Goal: Information Seeking & Learning: Find specific fact

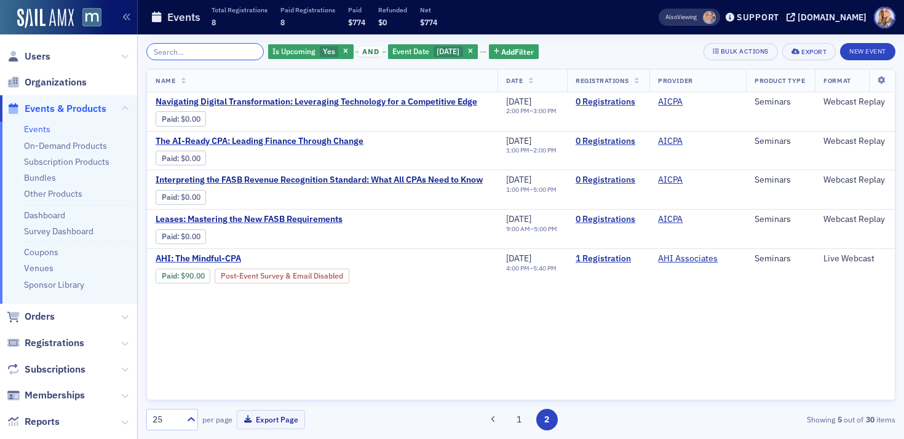
click at [174, 52] on input "search" at bounding box center [205, 51] width 118 height 17
click at [174, 51] on input "search" at bounding box center [205, 51] width 118 height 17
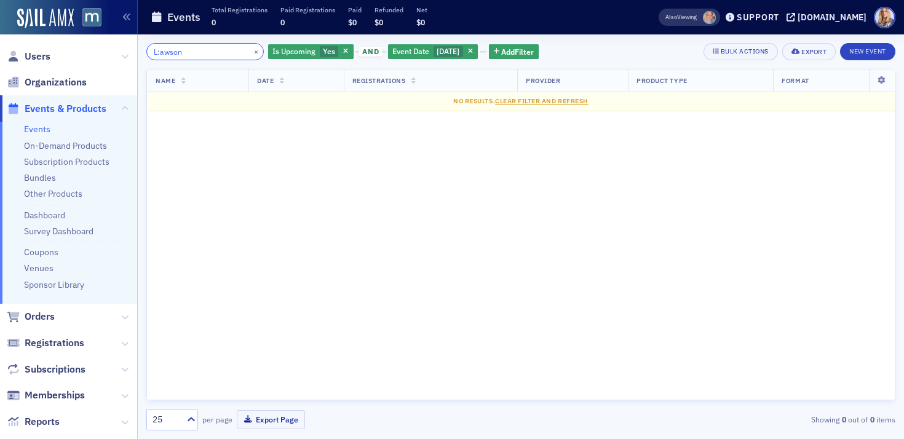
click at [153, 54] on input "L:awson" at bounding box center [205, 51] width 118 height 17
drag, startPoint x: 209, startPoint y: 53, endPoint x: 119, endPoint y: 56, distance: 89.3
click at [119, 56] on div "Users Organizations Events & Products Events On-Demand Products Subscription Pr…" at bounding box center [452, 219] width 904 height 439
type input "[PERSON_NAME]"
click at [126, 54] on icon at bounding box center [124, 56] width 7 height 7
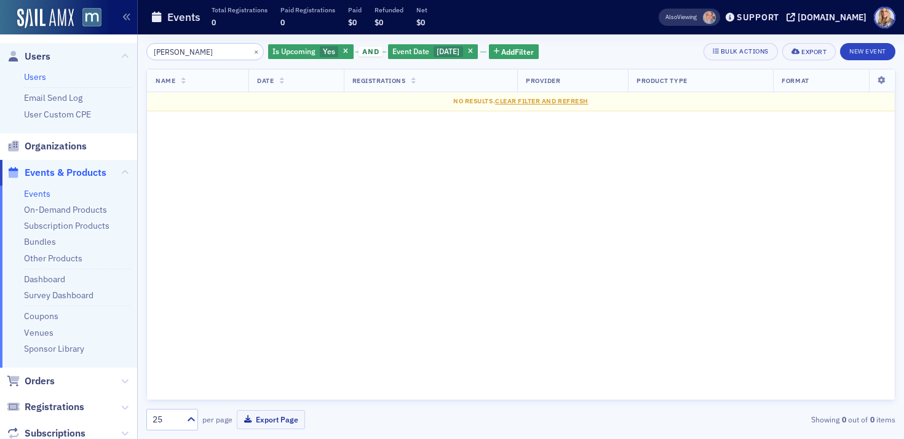
click at [38, 74] on link "Users" at bounding box center [35, 76] width 22 height 11
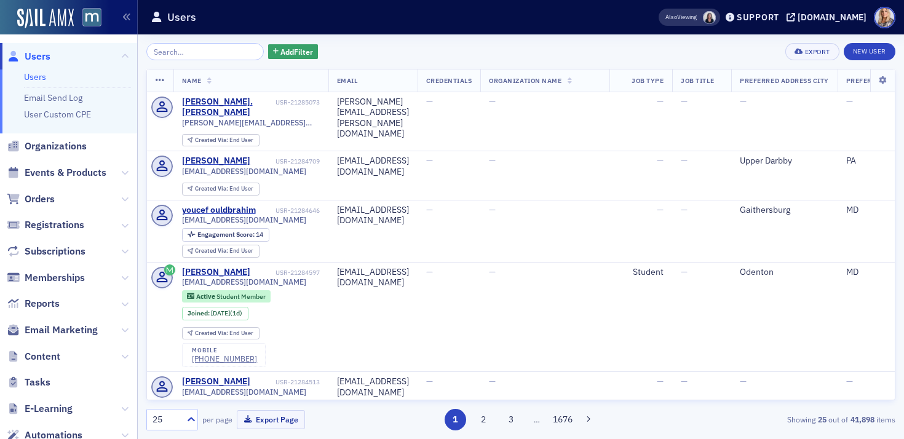
click at [195, 54] on input "search" at bounding box center [205, 51] width 118 height 17
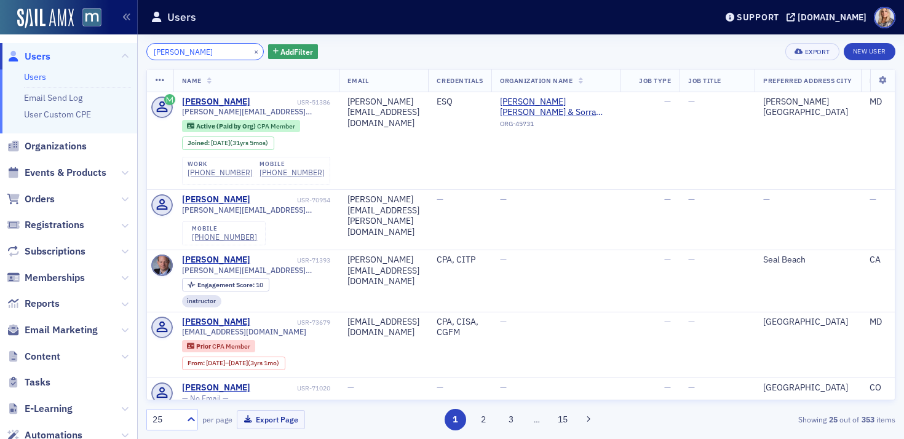
drag, startPoint x: 213, startPoint y: 48, endPoint x: 143, endPoint y: 44, distance: 69.7
click at [143, 45] on div "[PERSON_NAME] × Add Filter Export New User Name Email Credentials Organization …" at bounding box center [521, 236] width 767 height 405
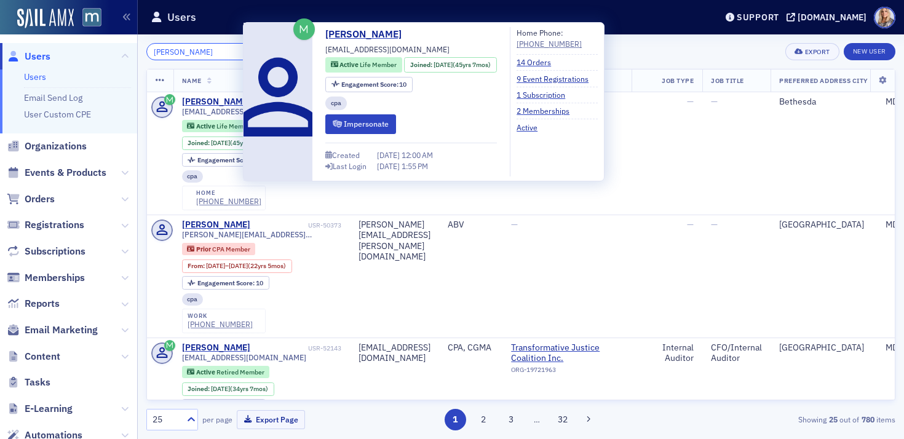
type input "[PERSON_NAME]"
drag, startPoint x: 433, startPoint y: 49, endPoint x: 324, endPoint y: 51, distance: 108.3
click at [324, 51] on div "[PERSON_NAME] [EMAIL_ADDRESS][DOMAIN_NAME] Active Life Member Joined : [DATE] (…" at bounding box center [424, 102] width 348 height 150
copy div "[EMAIL_ADDRESS][DOMAIN_NAME]"
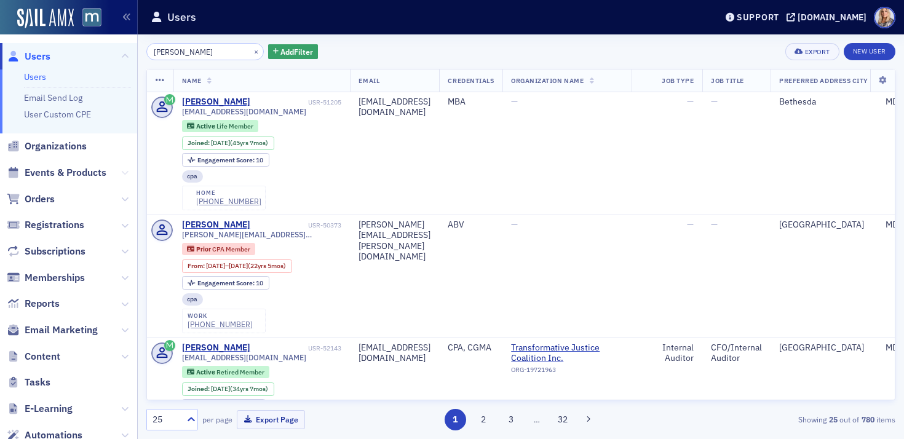
click at [125, 172] on icon at bounding box center [124, 172] width 7 height 7
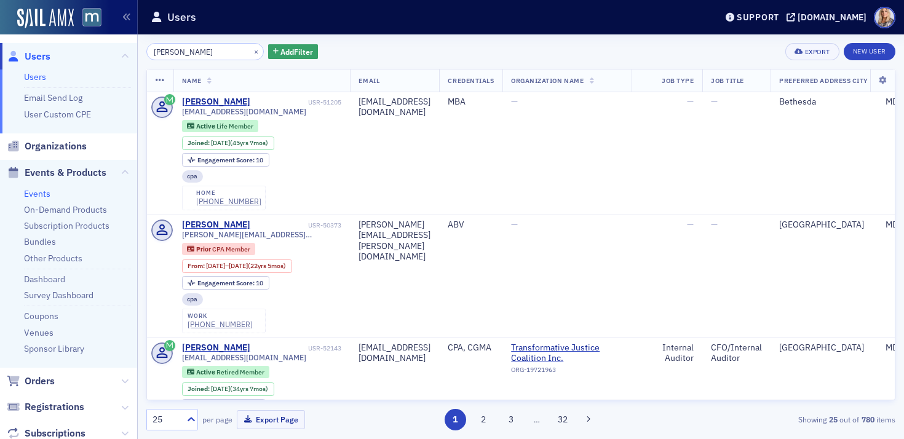
click at [30, 194] on link "Events" at bounding box center [37, 193] width 26 height 11
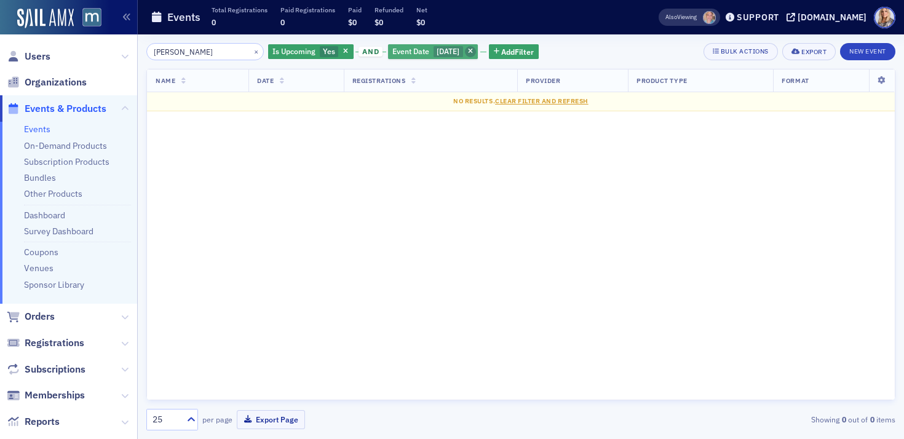
click at [469, 49] on icon "button" at bounding box center [470, 52] width 5 height 7
click at [343, 53] on icon "button" at bounding box center [345, 52] width 5 height 7
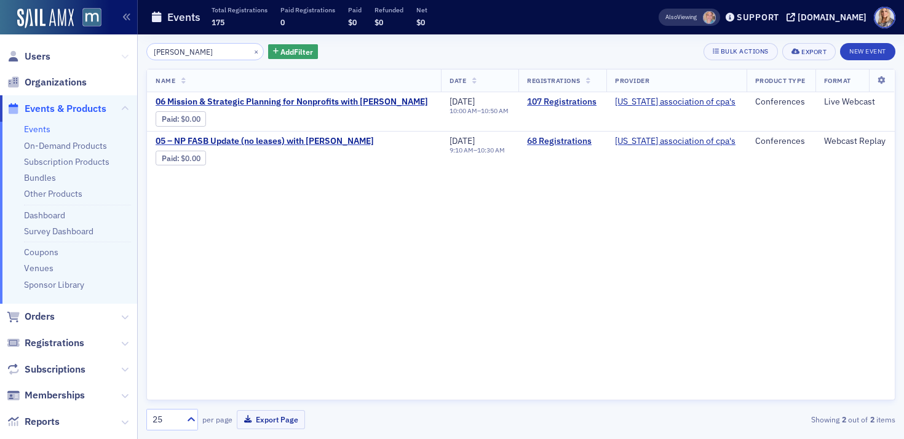
click at [127, 57] on icon at bounding box center [124, 56] width 7 height 7
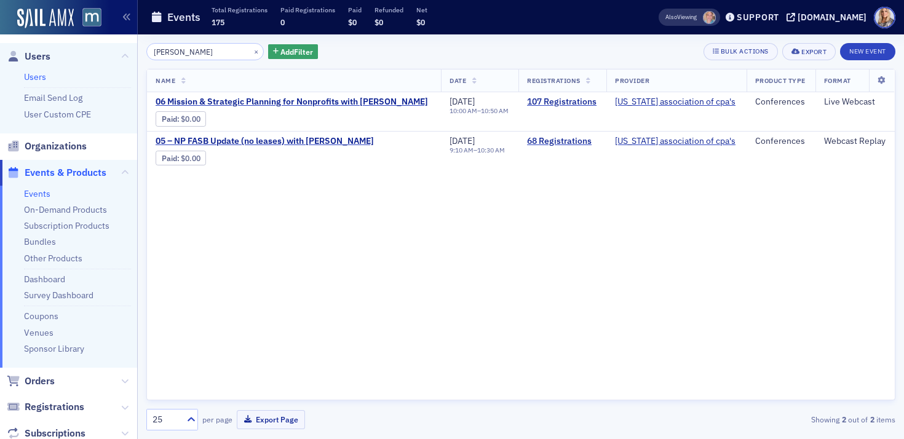
click at [36, 78] on link "Users" at bounding box center [35, 76] width 22 height 11
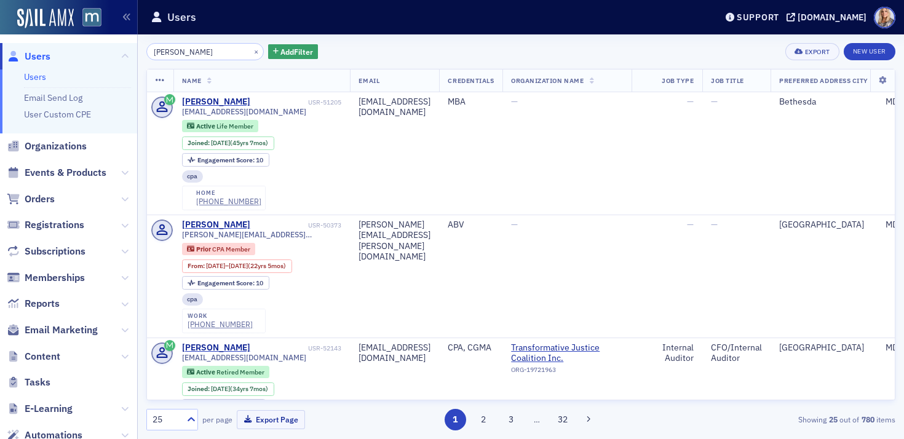
drag, startPoint x: 209, startPoint y: 50, endPoint x: 95, endPoint y: 32, distance: 115.8
click at [95, 32] on div "Users Users Email Send Log User Custom CPE Organizations Events & Products Orde…" at bounding box center [452, 219] width 904 height 439
click at [251, 53] on button "×" at bounding box center [256, 51] width 11 height 11
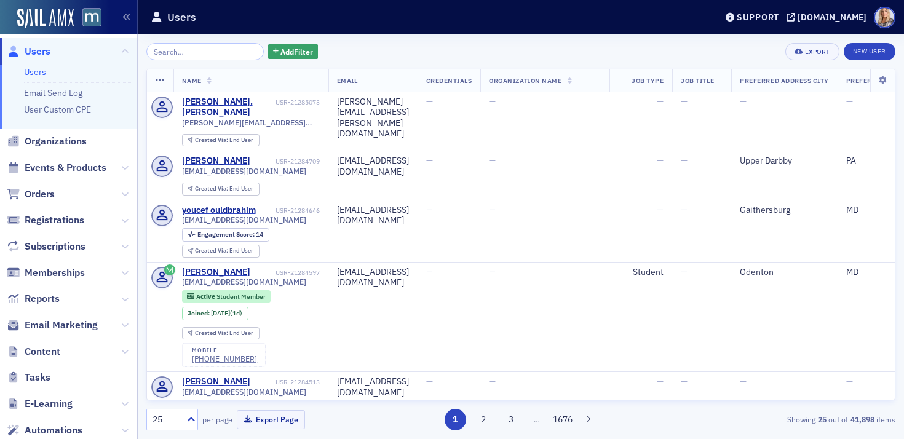
scroll to position [6, 0]
click at [126, 167] on icon at bounding box center [124, 166] width 7 height 7
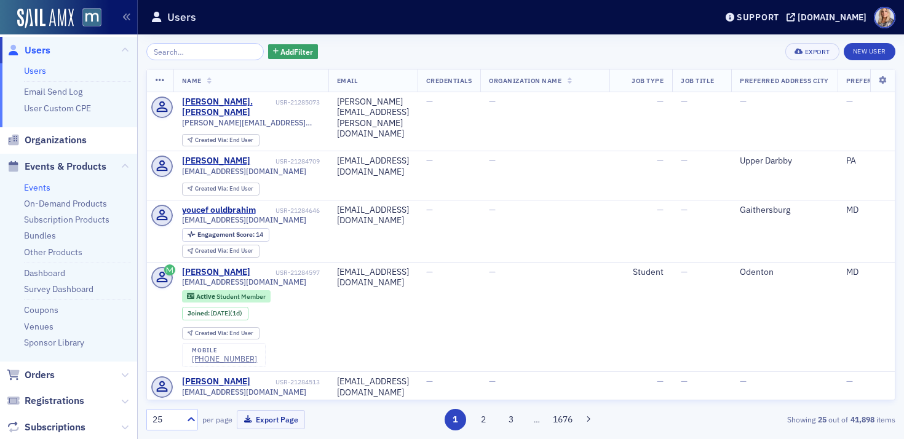
click at [43, 186] on link "Events" at bounding box center [37, 187] width 26 height 11
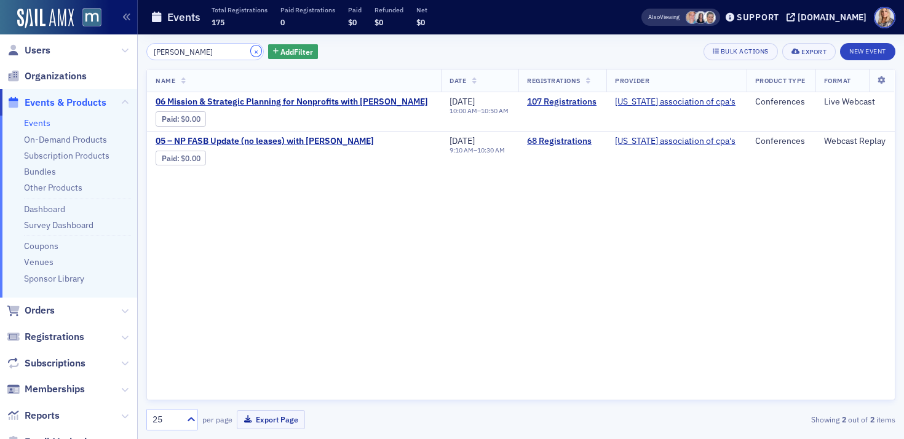
click at [251, 55] on button "×" at bounding box center [256, 51] width 11 height 11
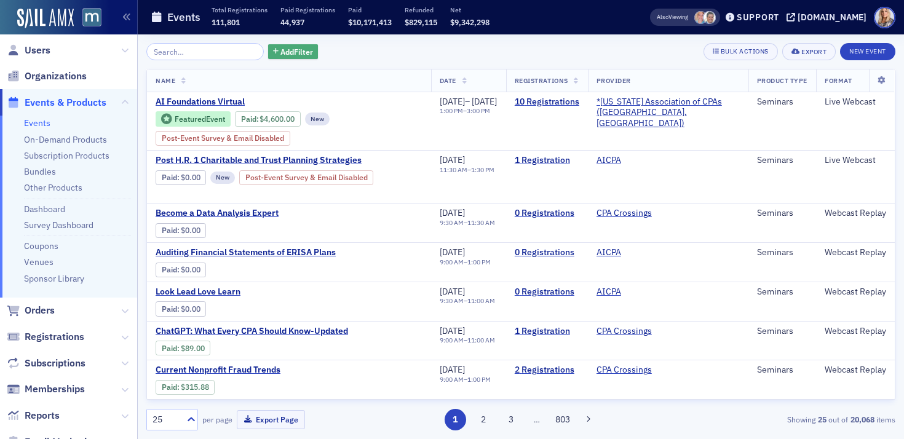
click at [281, 55] on span "Add Filter" at bounding box center [297, 51] width 33 height 11
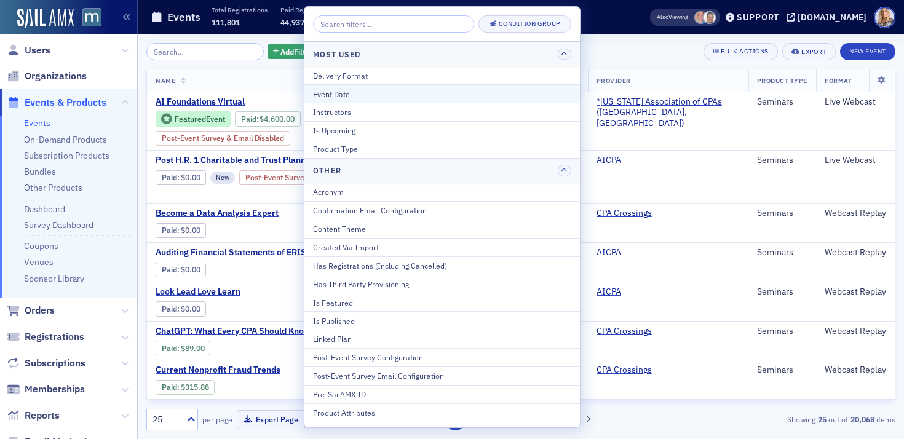
click at [321, 94] on div "Event Date" at bounding box center [442, 94] width 258 height 11
select select "7"
select select "2025"
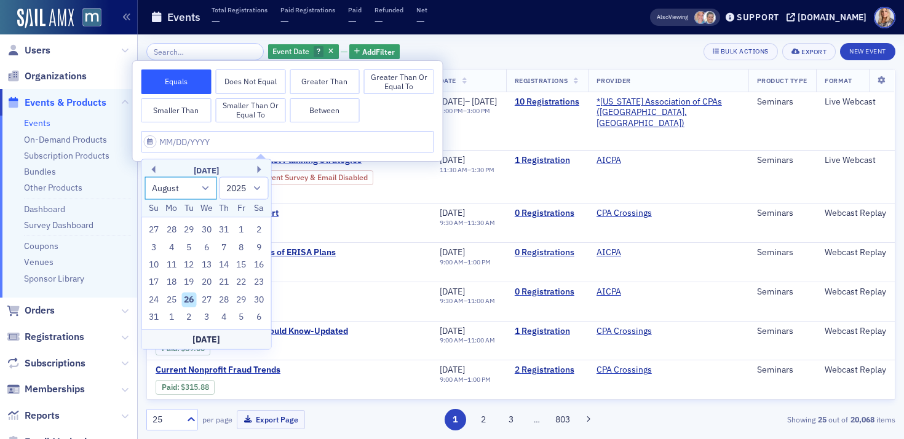
click at [206, 190] on select "January February March April May June July August September October November De…" at bounding box center [181, 188] width 73 height 23
select select "8"
click at [145, 177] on select "January February March April May June July August September October November De…" at bounding box center [181, 188] width 73 height 23
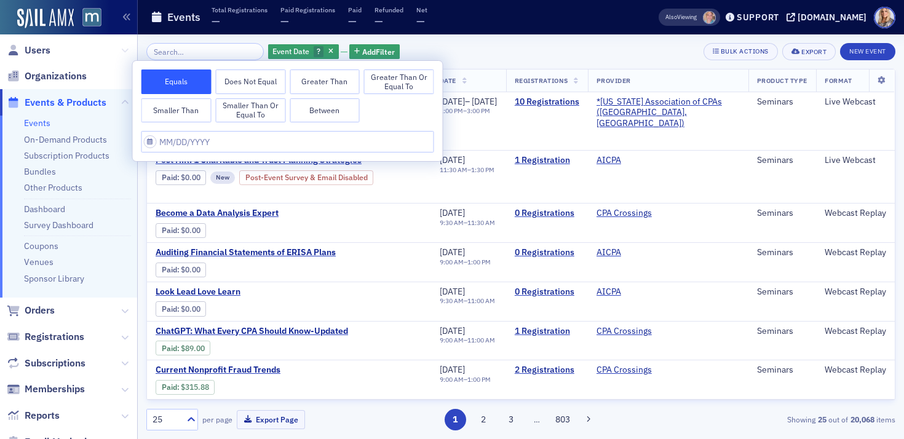
click at [126, 50] on icon at bounding box center [124, 50] width 7 height 7
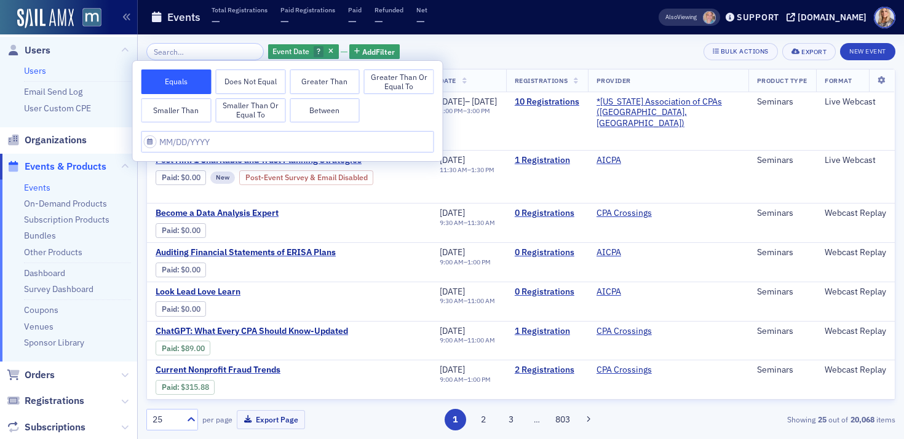
click at [41, 72] on link "Users" at bounding box center [35, 70] width 22 height 11
click at [246, 45] on div at bounding box center [205, 51] width 118 height 17
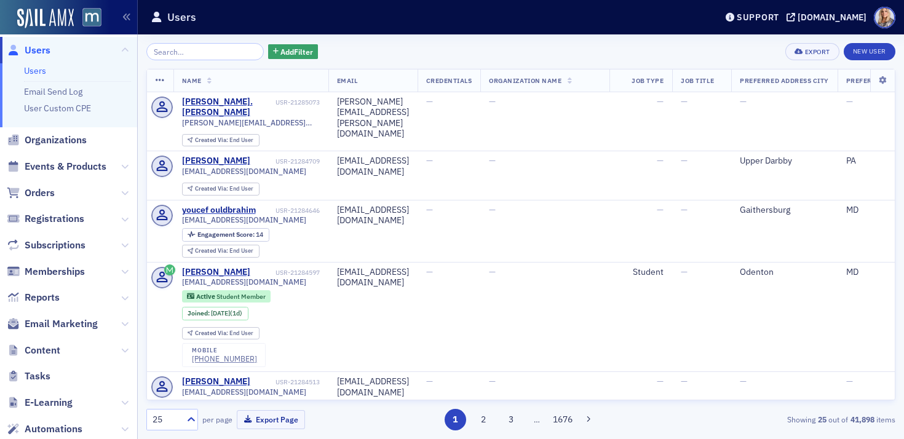
click at [183, 53] on input "search" at bounding box center [205, 51] width 118 height 17
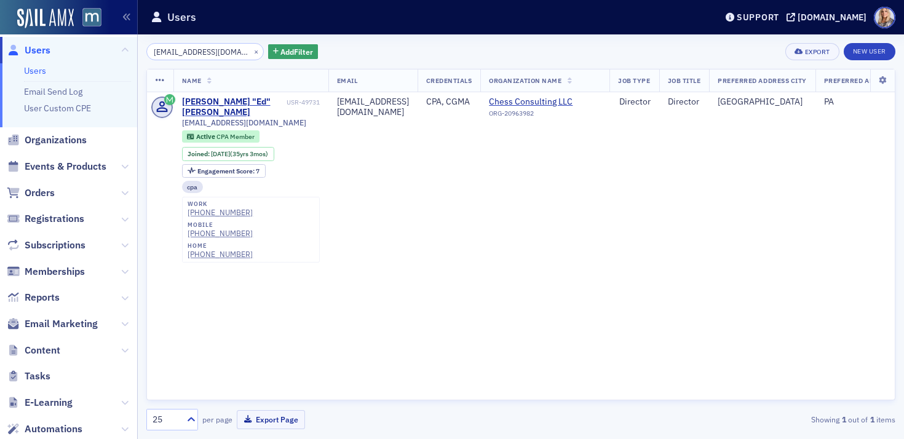
type input "[EMAIL_ADDRESS][DOMAIN_NAME]"
click at [251, 52] on button "×" at bounding box center [256, 51] width 11 height 11
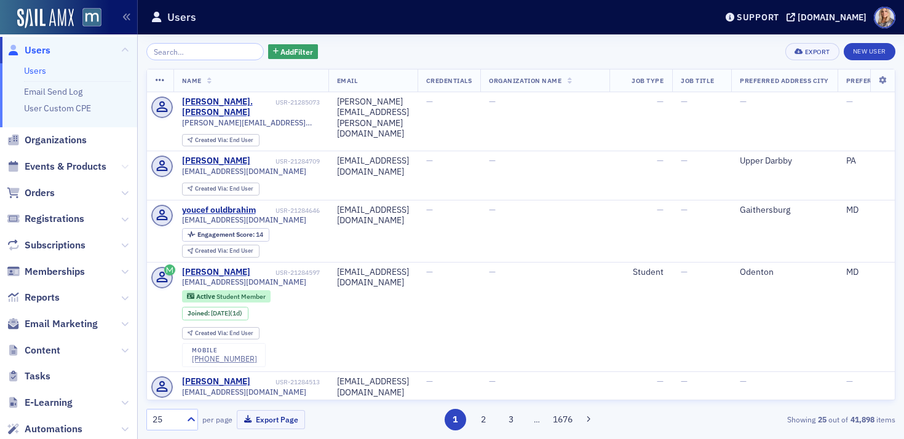
click at [124, 164] on icon at bounding box center [124, 166] width 7 height 7
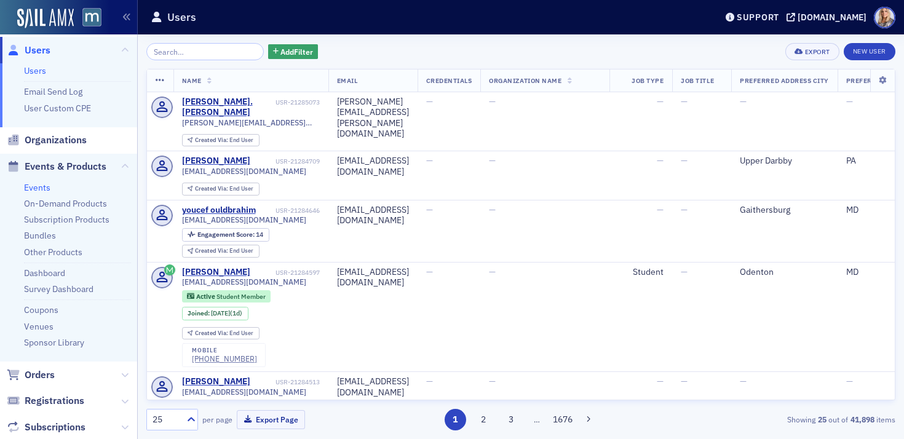
click at [39, 188] on link "Events" at bounding box center [37, 187] width 26 height 11
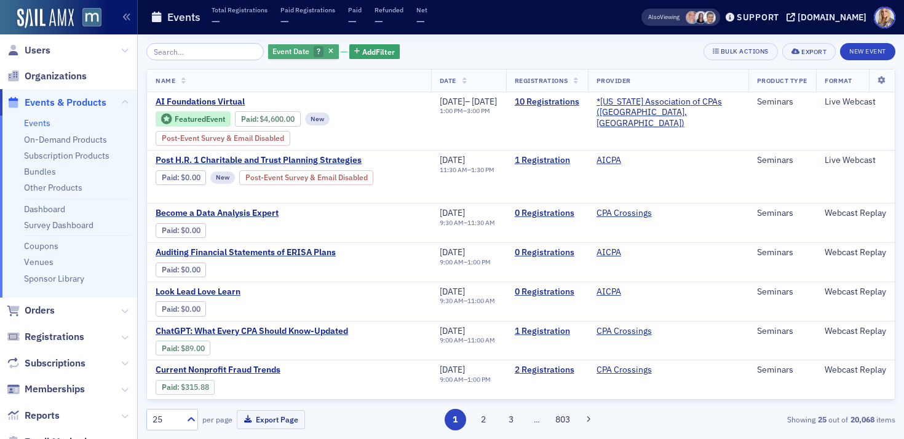
click at [314, 53] on span "?" at bounding box center [319, 52] width 10 height 12
select select "7"
select select "2025"
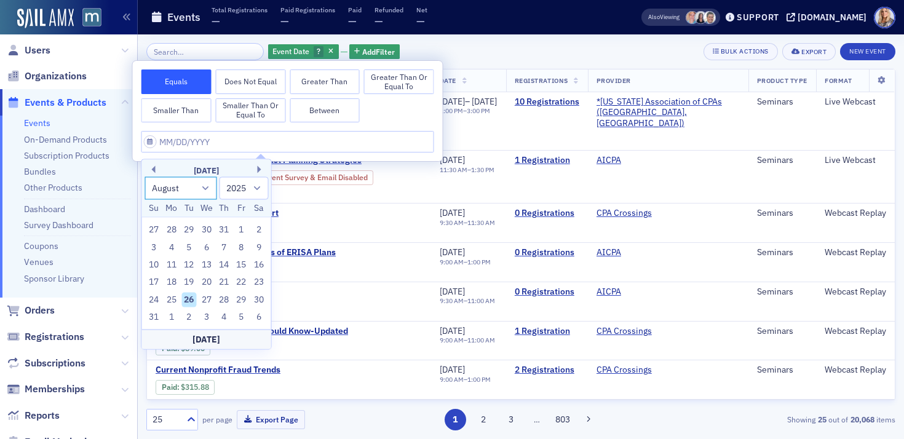
click at [202, 187] on select "January February March April May June July August September October November De…" at bounding box center [181, 188] width 73 height 23
click at [145, 177] on select "January February March April May June July August September October November De…" at bounding box center [181, 188] width 73 height 23
click at [174, 186] on select "January February March April May June July August September October November De…" at bounding box center [181, 188] width 73 height 23
select select "8"
click at [145, 177] on select "January February March April May June July August September October November De…" at bounding box center [181, 188] width 73 height 23
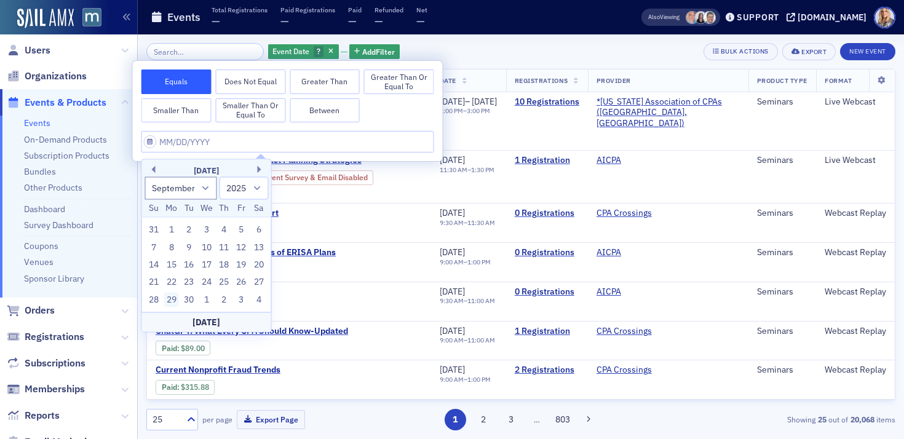
click at [174, 301] on div "29" at bounding box center [171, 299] width 15 height 15
type input "[DATE]"
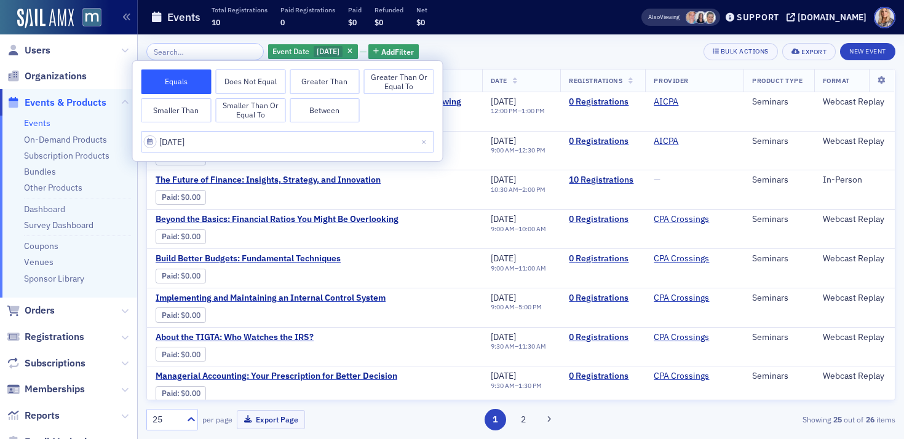
click at [506, 52] on div "Event Date [DATE] Add Filter Bulk Actions Export New Event" at bounding box center [520, 51] width 749 height 17
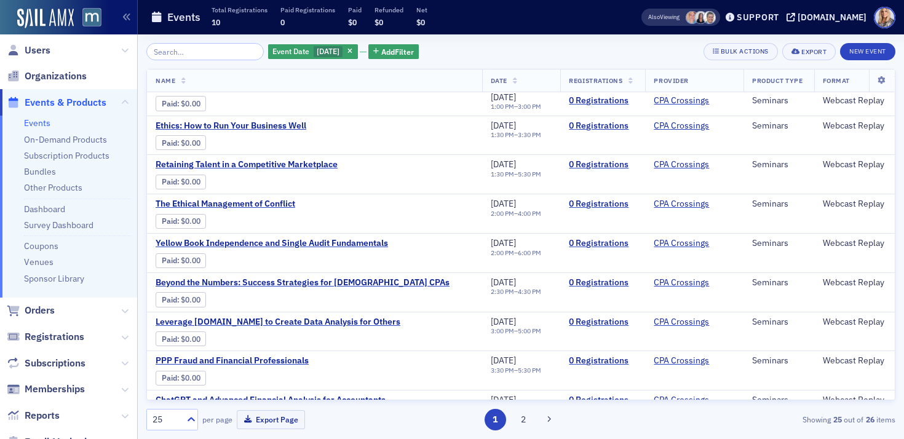
scroll to position [673, 0]
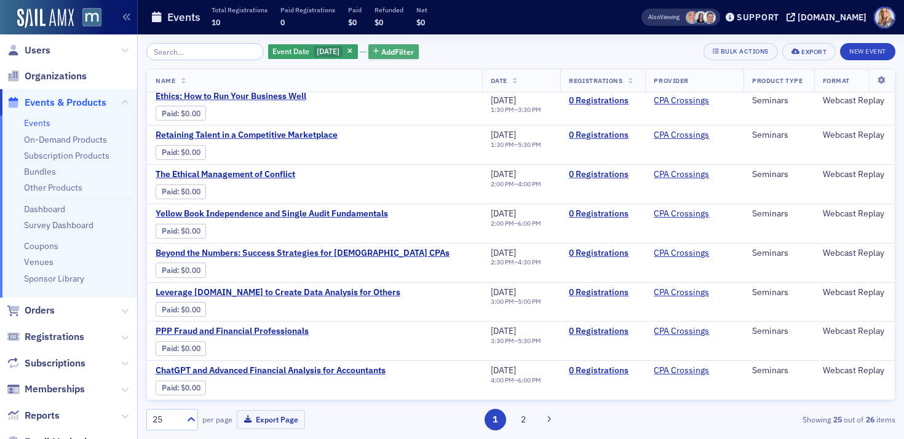
click at [397, 50] on span "Add Filter" at bounding box center [397, 51] width 33 height 11
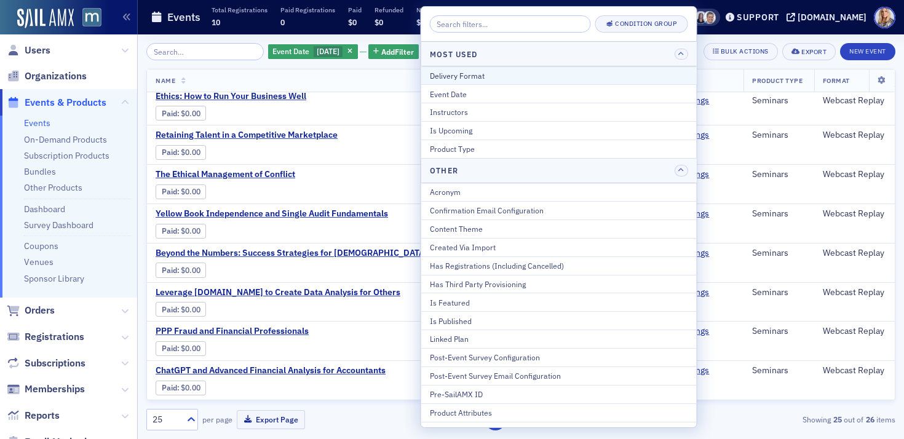
click at [439, 75] on div "Delivery Format" at bounding box center [559, 75] width 258 height 11
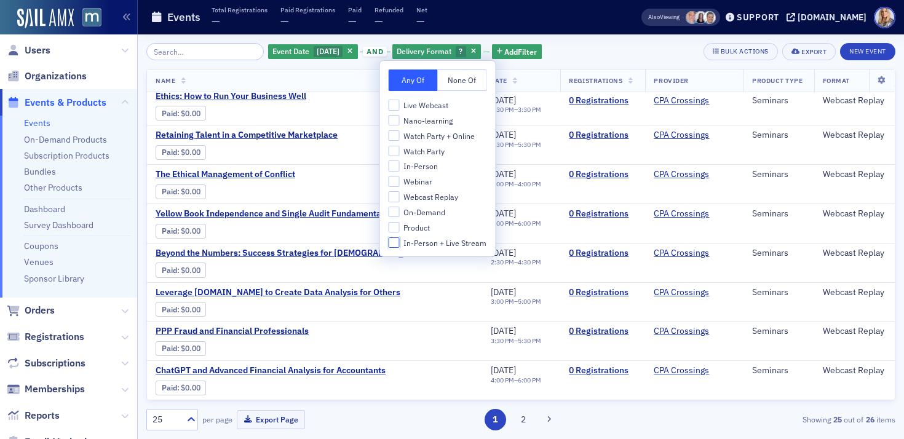
click at [394, 241] on input "In-Person + Live Stream" at bounding box center [394, 243] width 11 height 11
checkbox input "true"
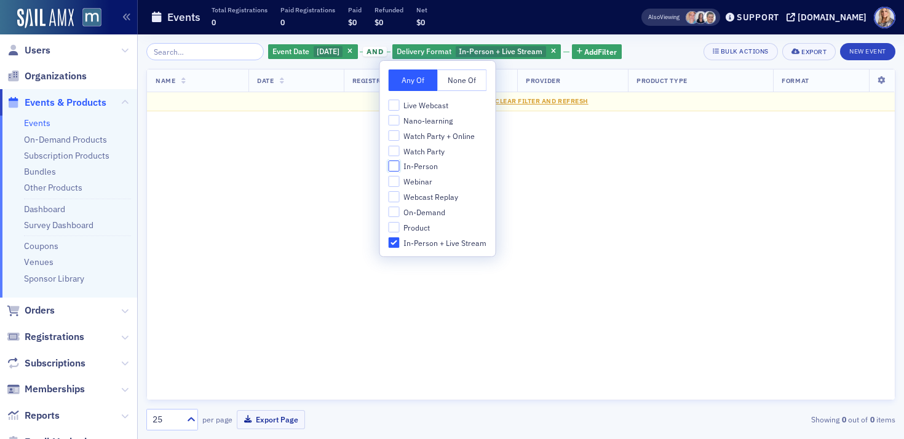
click at [394, 164] on input "In-Person" at bounding box center [394, 166] width 11 height 11
checkbox input "true"
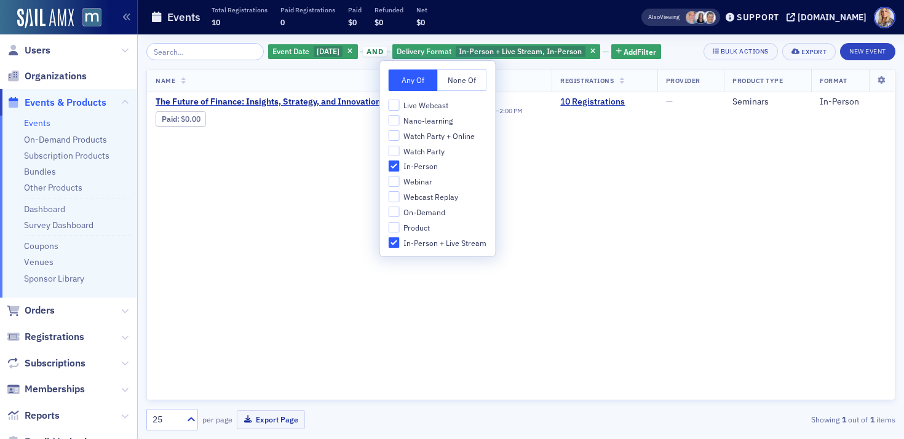
click at [594, 201] on div "Name Date Registrations Provider Product Type Format The Future of Finance: Ins…" at bounding box center [520, 235] width 749 height 332
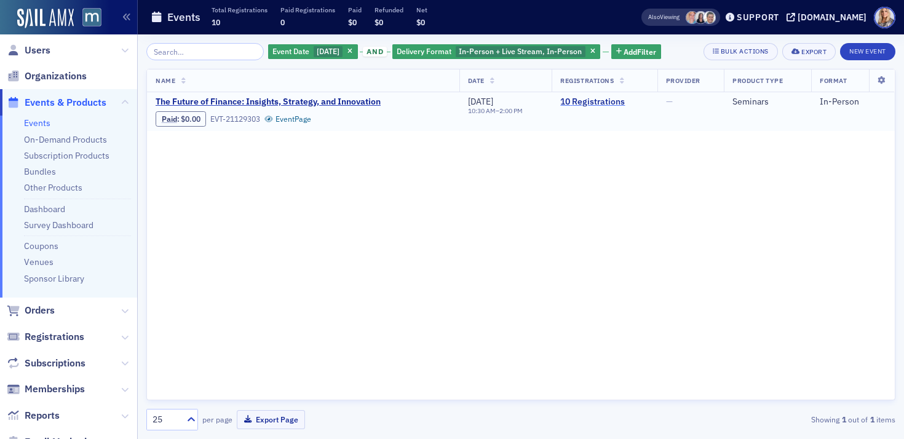
click at [583, 105] on link "10 Registrations" at bounding box center [605, 102] width 88 height 11
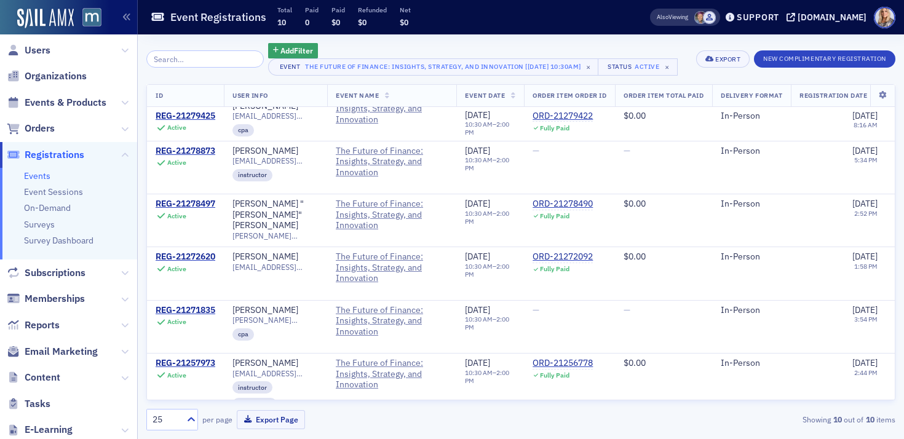
scroll to position [246, 0]
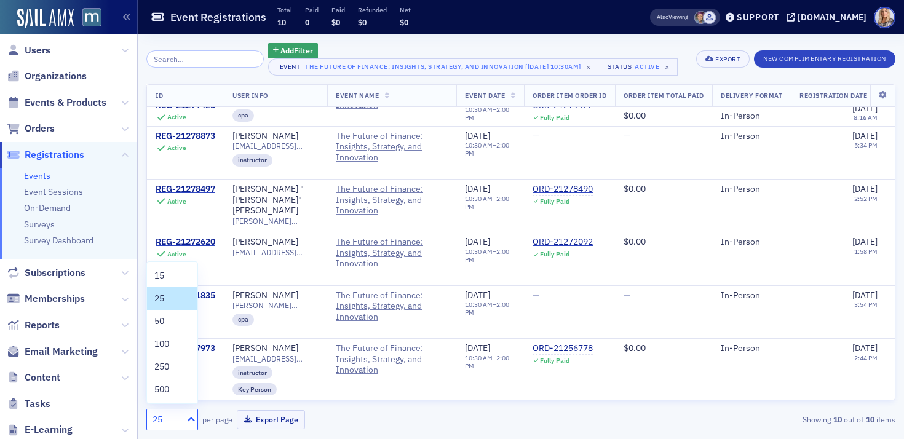
click at [192, 416] on icon at bounding box center [191, 419] width 12 height 12
click at [168, 321] on div "50" at bounding box center [172, 321] width 36 height 13
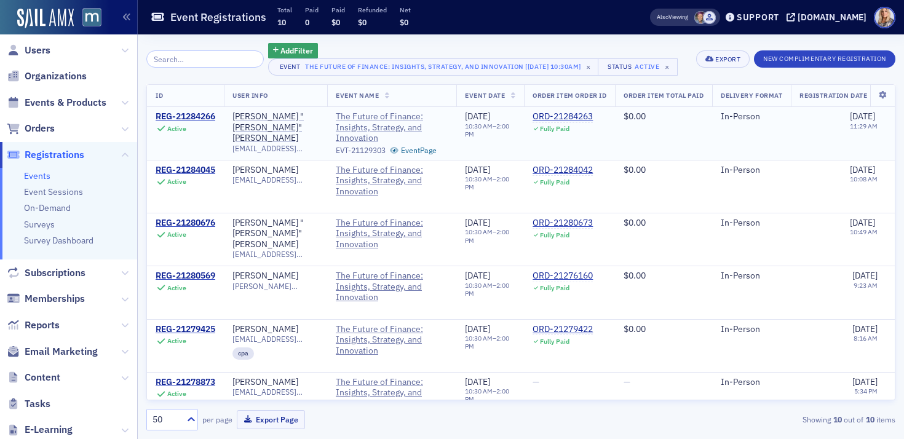
click at [369, 127] on span "The Future of Finance: Insights, Strategy, and Innovation" at bounding box center [392, 127] width 112 height 33
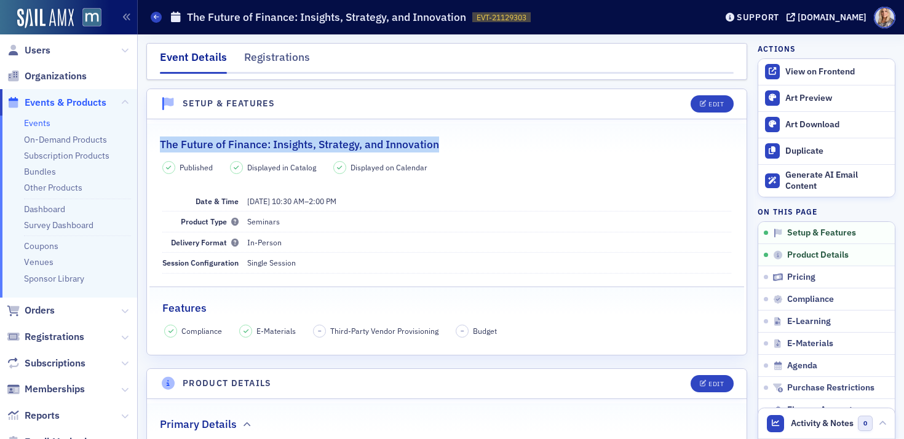
drag, startPoint x: 162, startPoint y: 142, endPoint x: 502, endPoint y: 148, distance: 339.7
click at [502, 148] on div "The Future of Finance: Insights, Strategy, and Innovation" at bounding box center [447, 138] width 574 height 29
copy h2 "The Future of Finance: Insights, Strategy, and Innovation"
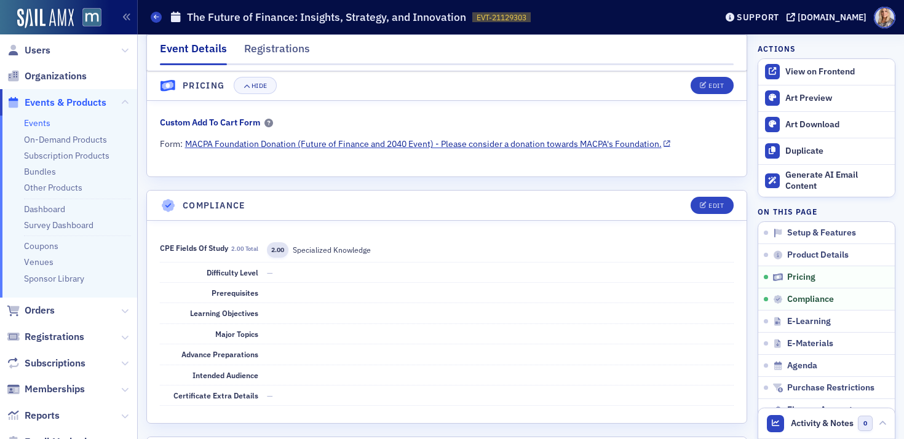
scroll to position [1368, 0]
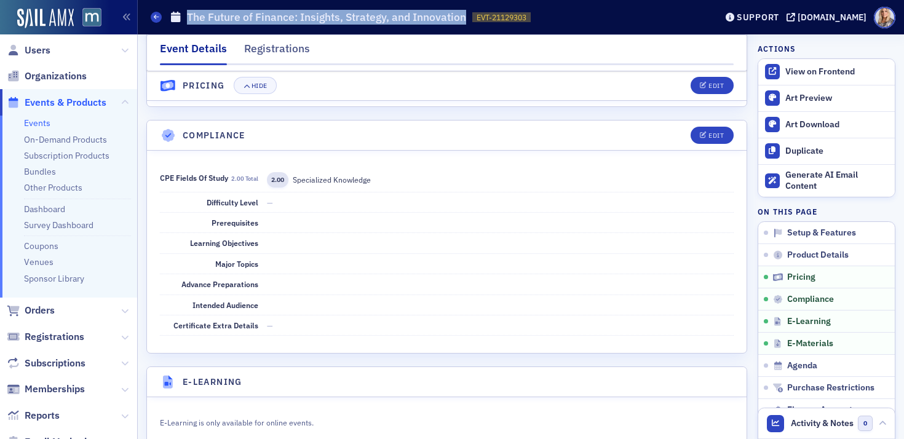
drag, startPoint x: 189, startPoint y: 15, endPoint x: 465, endPoint y: 23, distance: 276.4
click at [465, 23] on h1 "The Future of Finance: Insights, Strategy, and Innovation" at bounding box center [326, 17] width 279 height 15
copy h1 "The Future of Finance: Insights, Strategy, and Innovation"
click at [126, 49] on icon at bounding box center [124, 50] width 7 height 7
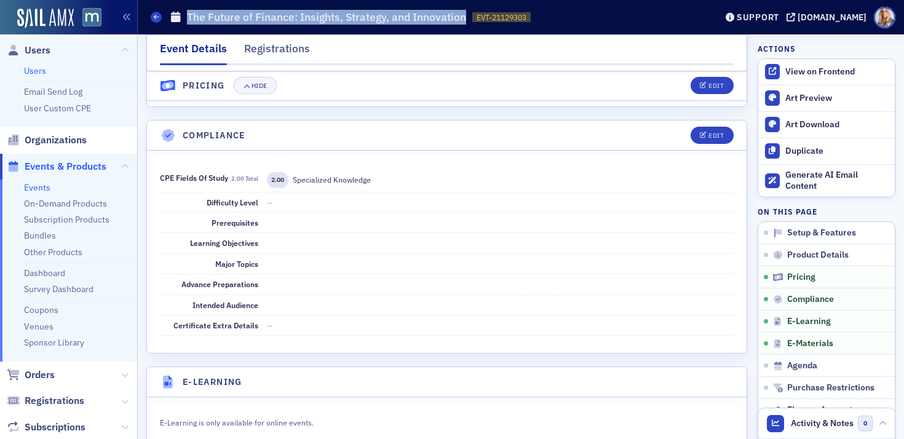
click at [40, 72] on link "Users" at bounding box center [35, 70] width 22 height 11
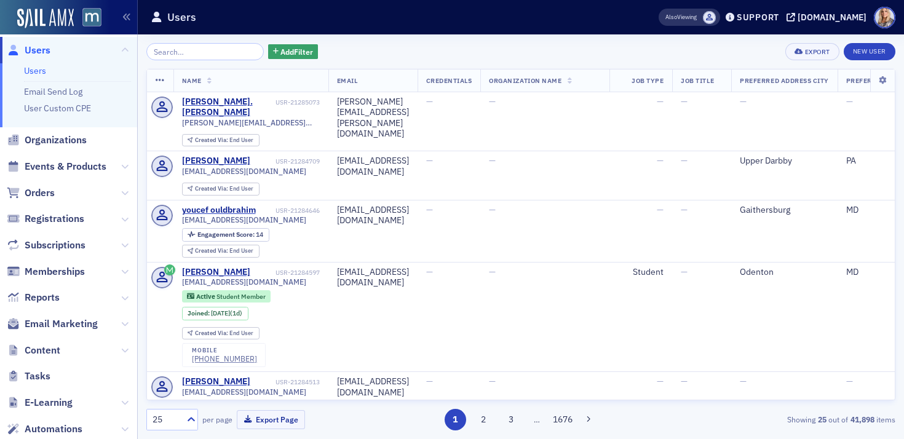
click at [171, 50] on input "search" at bounding box center [205, 51] width 118 height 17
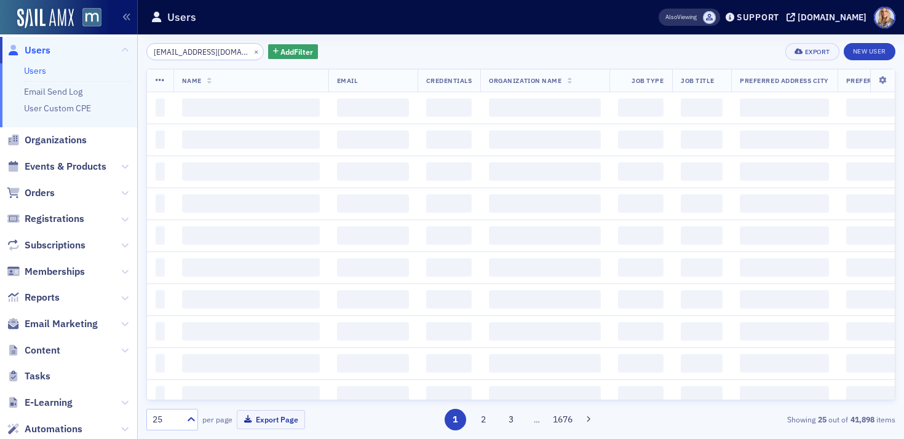
scroll to position [0, 6]
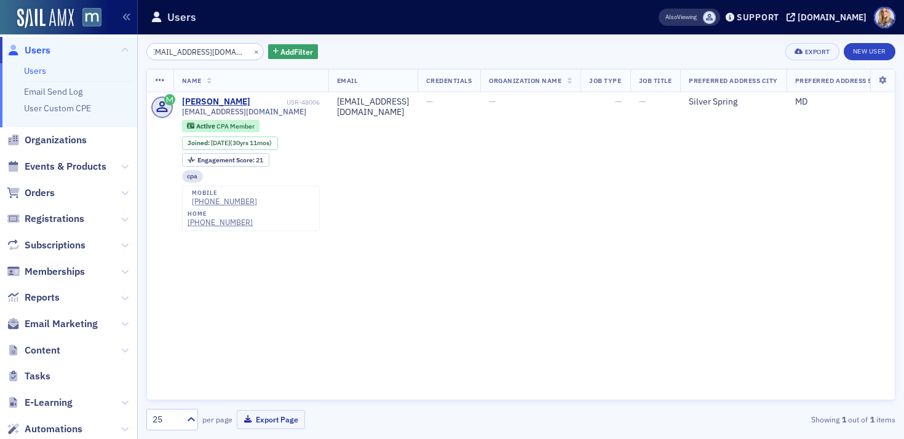
type input "[EMAIL_ADDRESS][DOMAIN_NAME]"
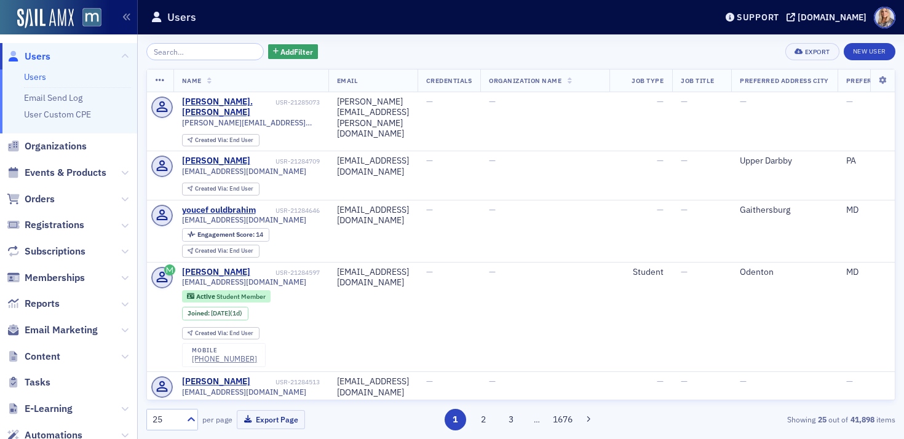
click at [180, 53] on input "search" at bounding box center [205, 51] width 118 height 17
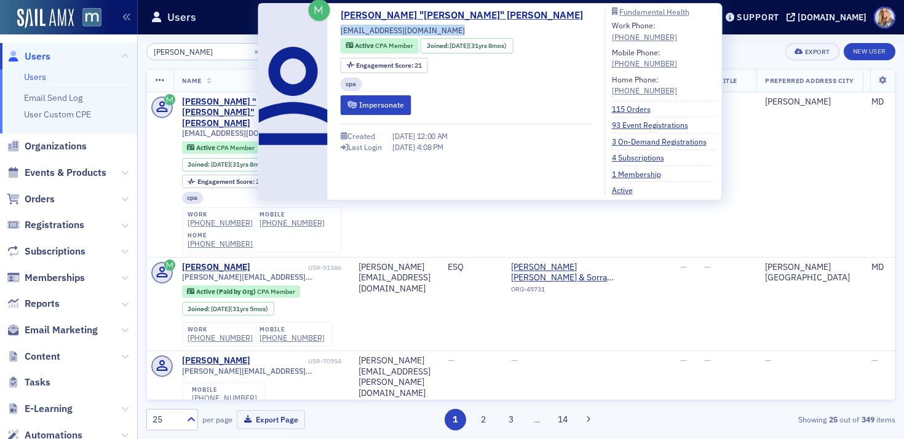
drag, startPoint x: 421, startPoint y: 33, endPoint x: 335, endPoint y: 31, distance: 86.2
click at [335, 31] on div "Jeffrey "Jeff" Kahn jj0329@aol.com Active CPA Member Joined : 12/16/1993 (31yrs…" at bounding box center [490, 102] width 450 height 188
copy div "jj0329@aol.com"
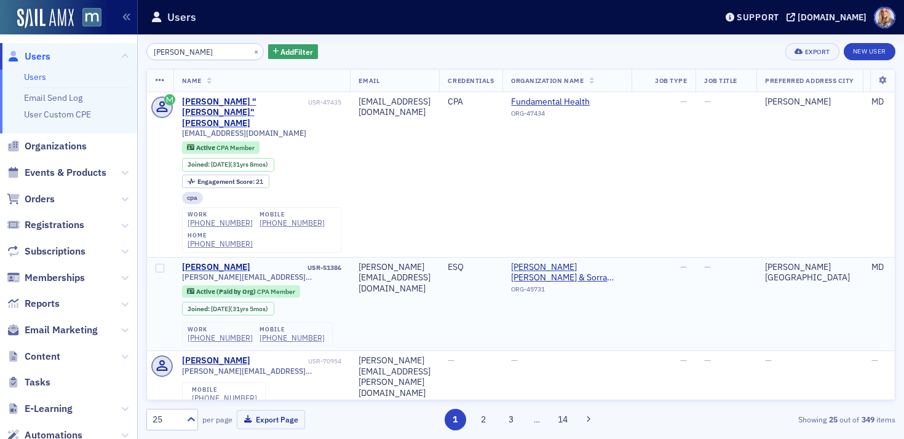
click at [439, 278] on td "[PERSON_NAME][EMAIL_ADDRESS][DOMAIN_NAME]" at bounding box center [394, 304] width 89 height 94
drag, startPoint x: 239, startPoint y: 116, endPoint x: 180, endPoint y: 116, distance: 58.5
click at [180, 116] on td "Jeffrey "Jeff" Kahn USR-47435 jj0329@aol.com Active CPA Member Joined : 12/16/1…" at bounding box center [262, 175] width 177 height 166
copy span "jj0329@aol.com"
drag, startPoint x: 219, startPoint y: 51, endPoint x: 134, endPoint y: 49, distance: 84.9
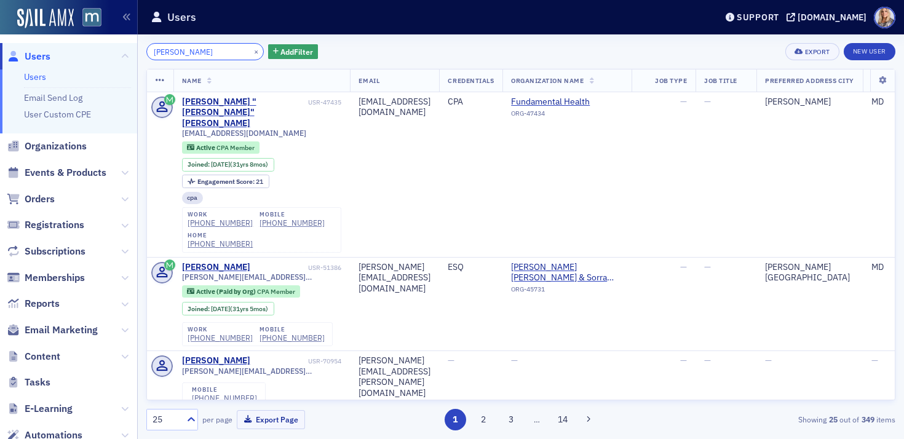
click at [134, 50] on div "Users Users Email Send Log User Custom CPE Organizations Events & Products Orde…" at bounding box center [452, 219] width 904 height 439
paste input "jj0329@aol.com"
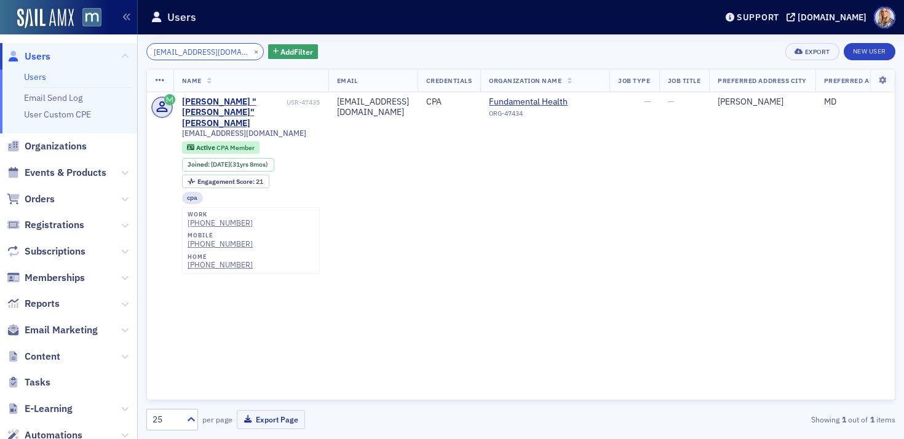
type input "jj0329@aol.com"
